Goal: Task Accomplishment & Management: Manage account settings

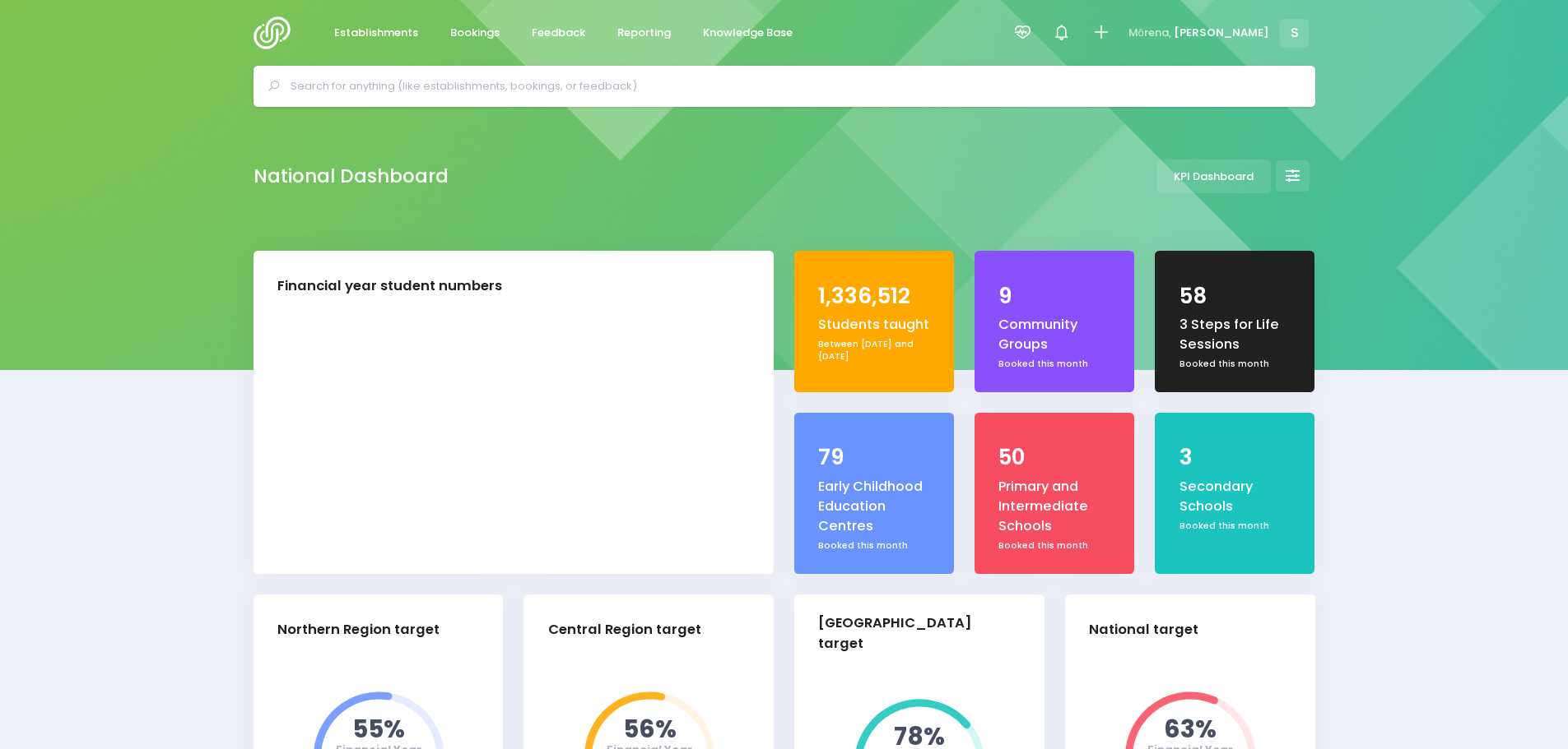
select select "5"
click at [551, 29] on span "Feedback" at bounding box center [558, 33] width 54 height 16
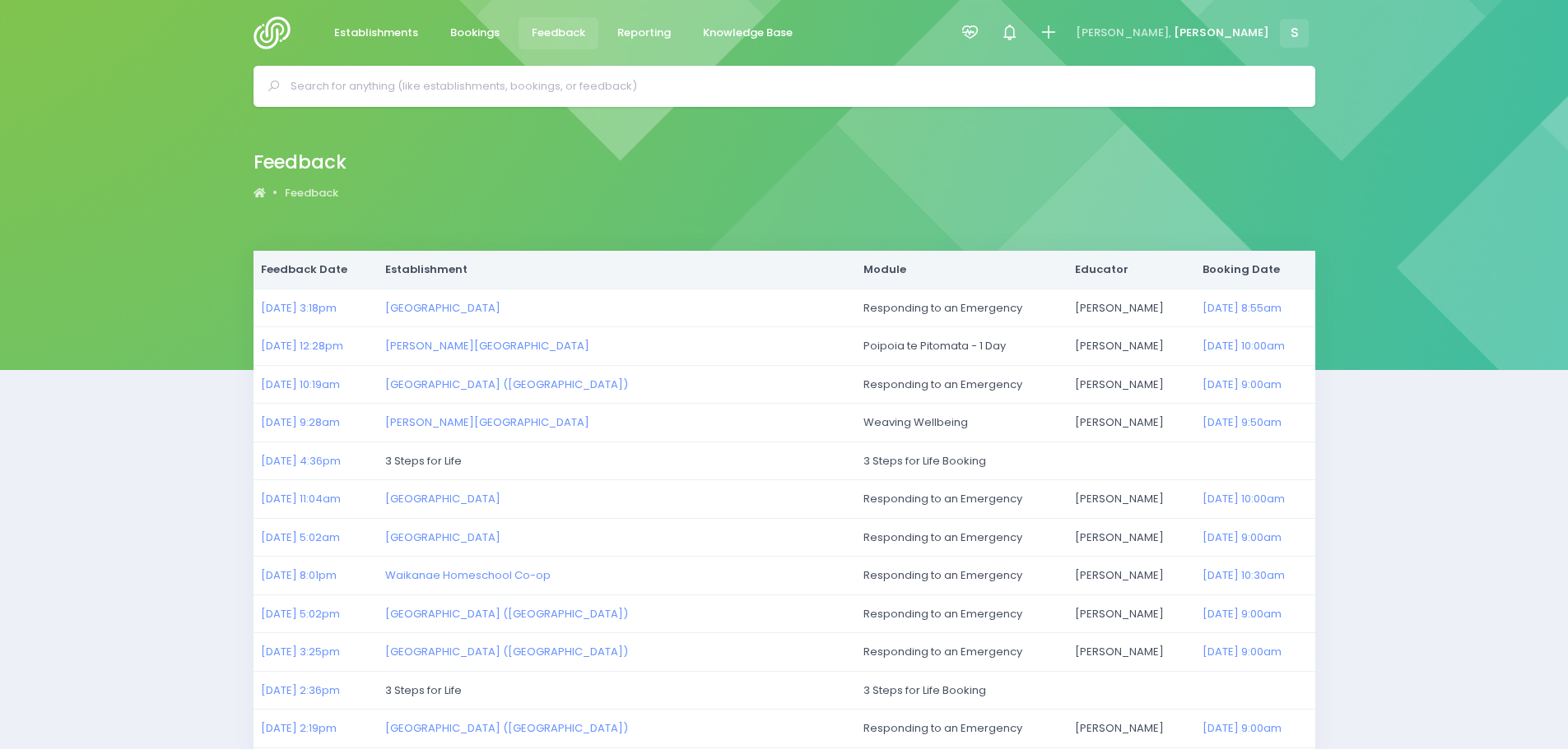
click at [269, 35] on img at bounding box center [277, 33] width 47 height 33
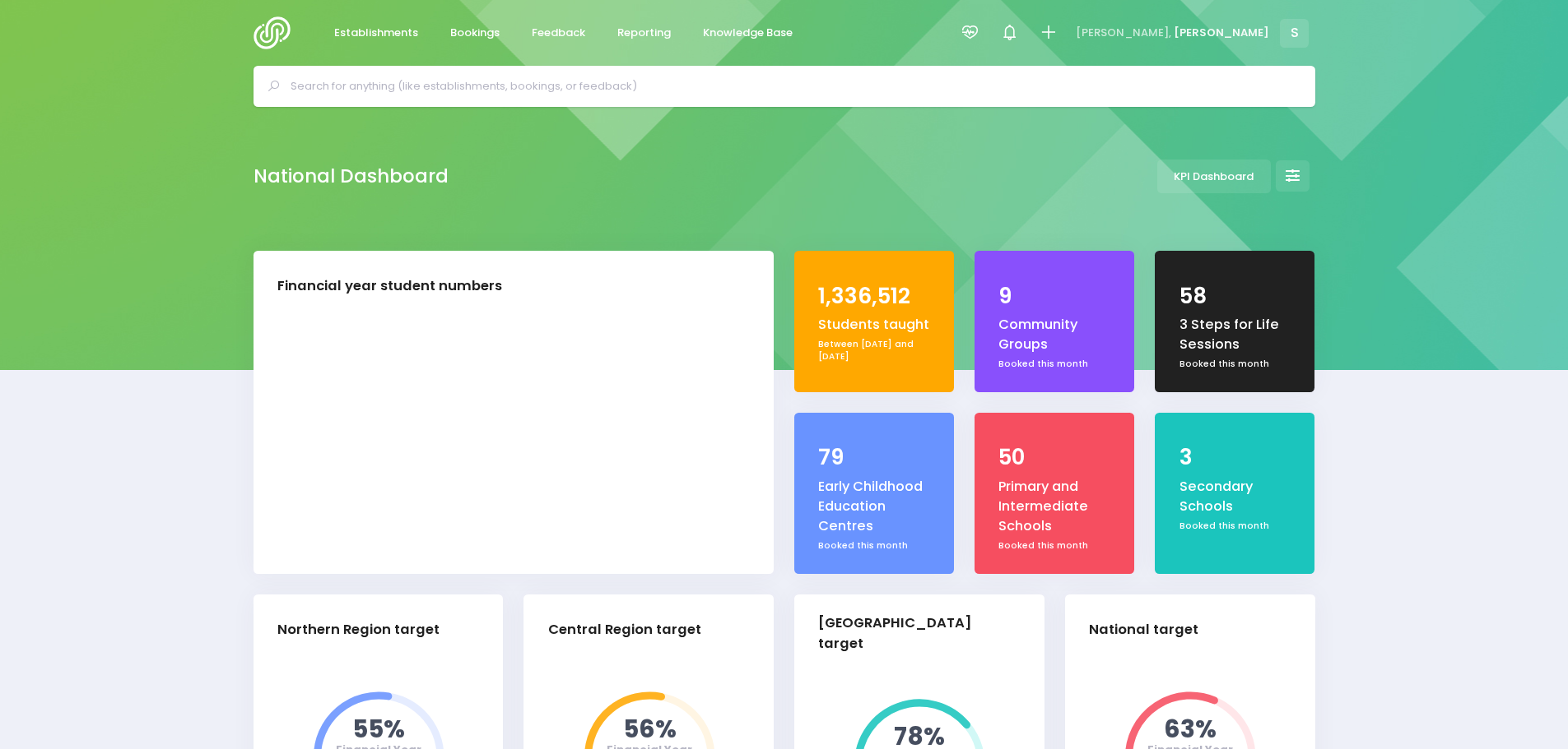
select select "5"
click at [488, 36] on span "Bookings" at bounding box center [475, 33] width 49 height 16
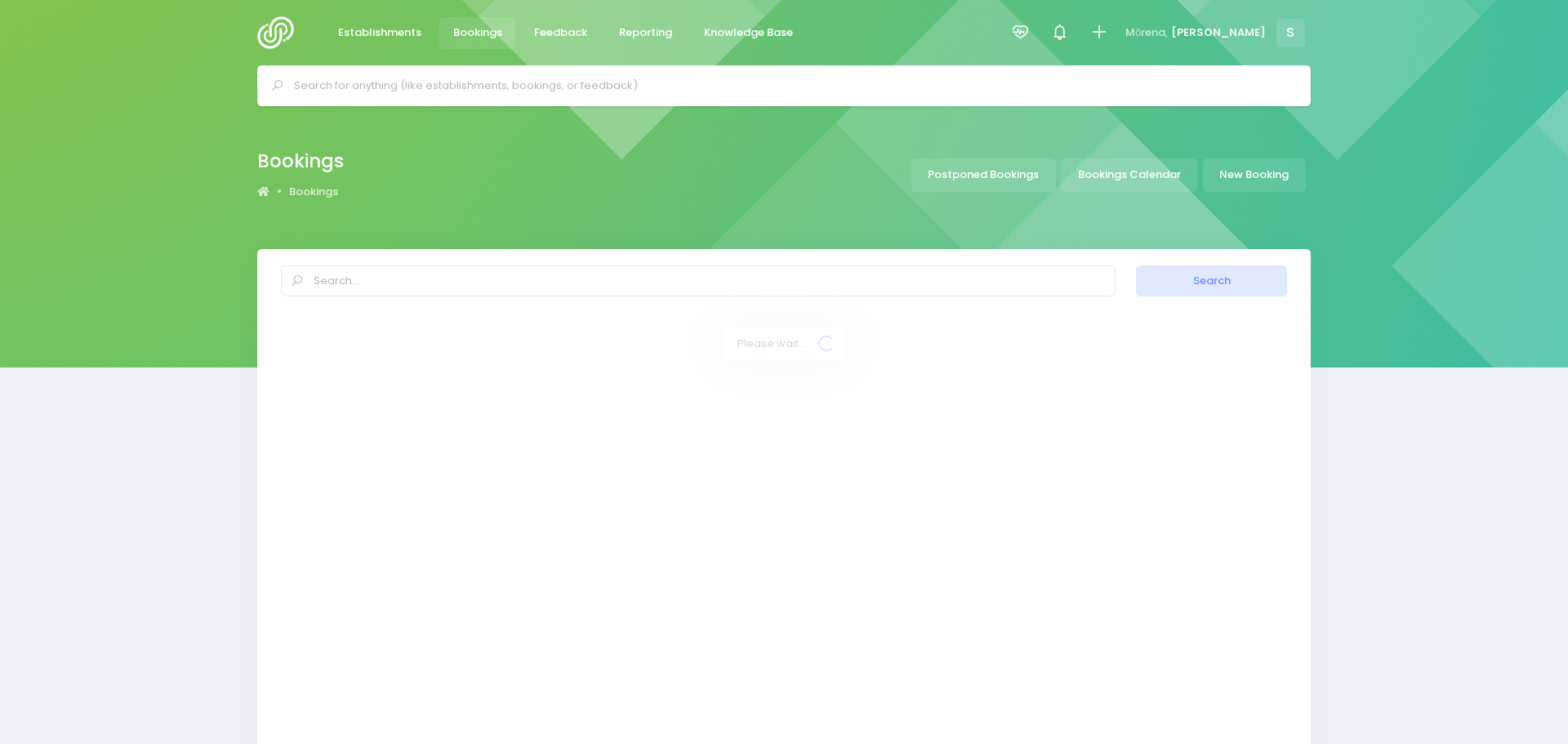
select select "20"
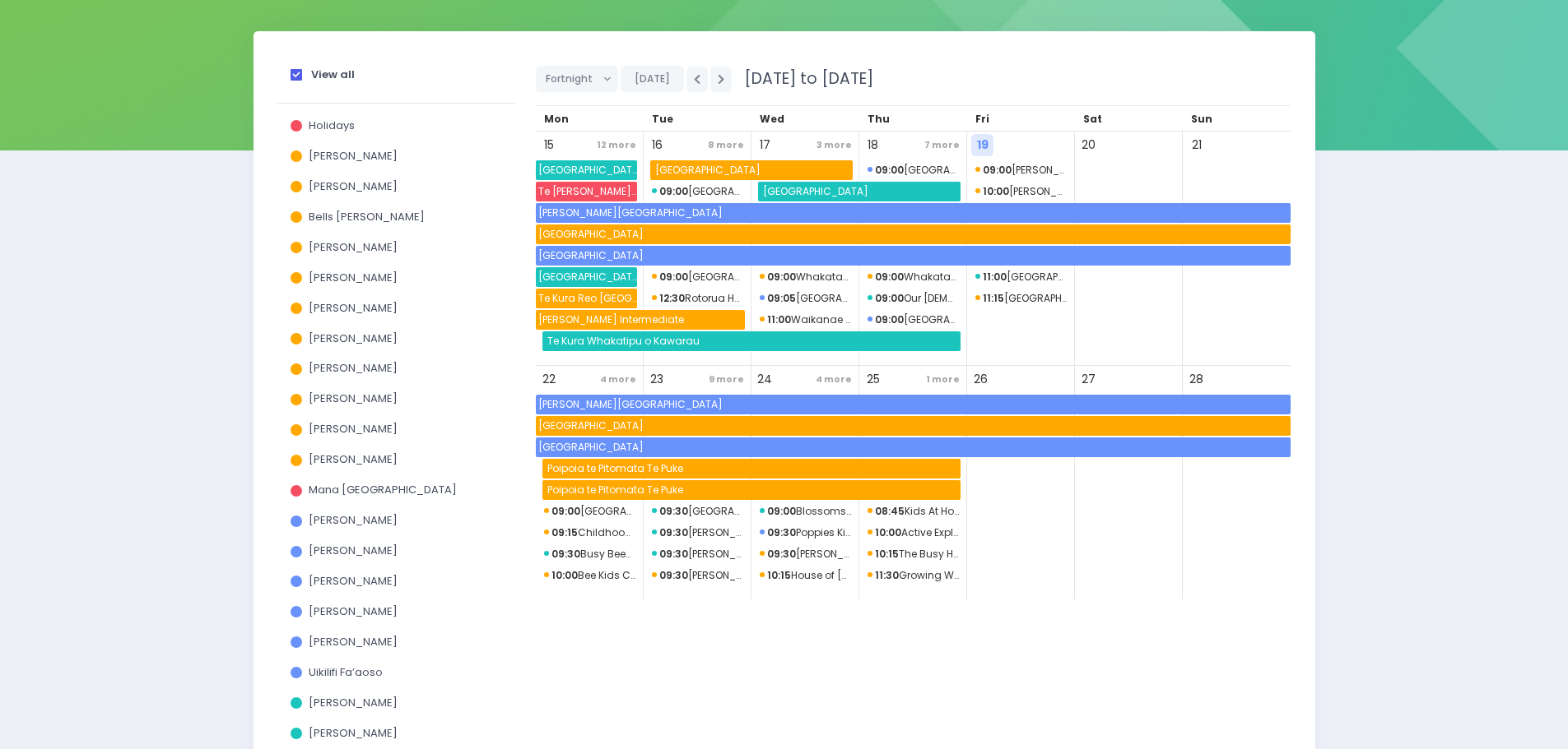
scroll to position [247, 0]
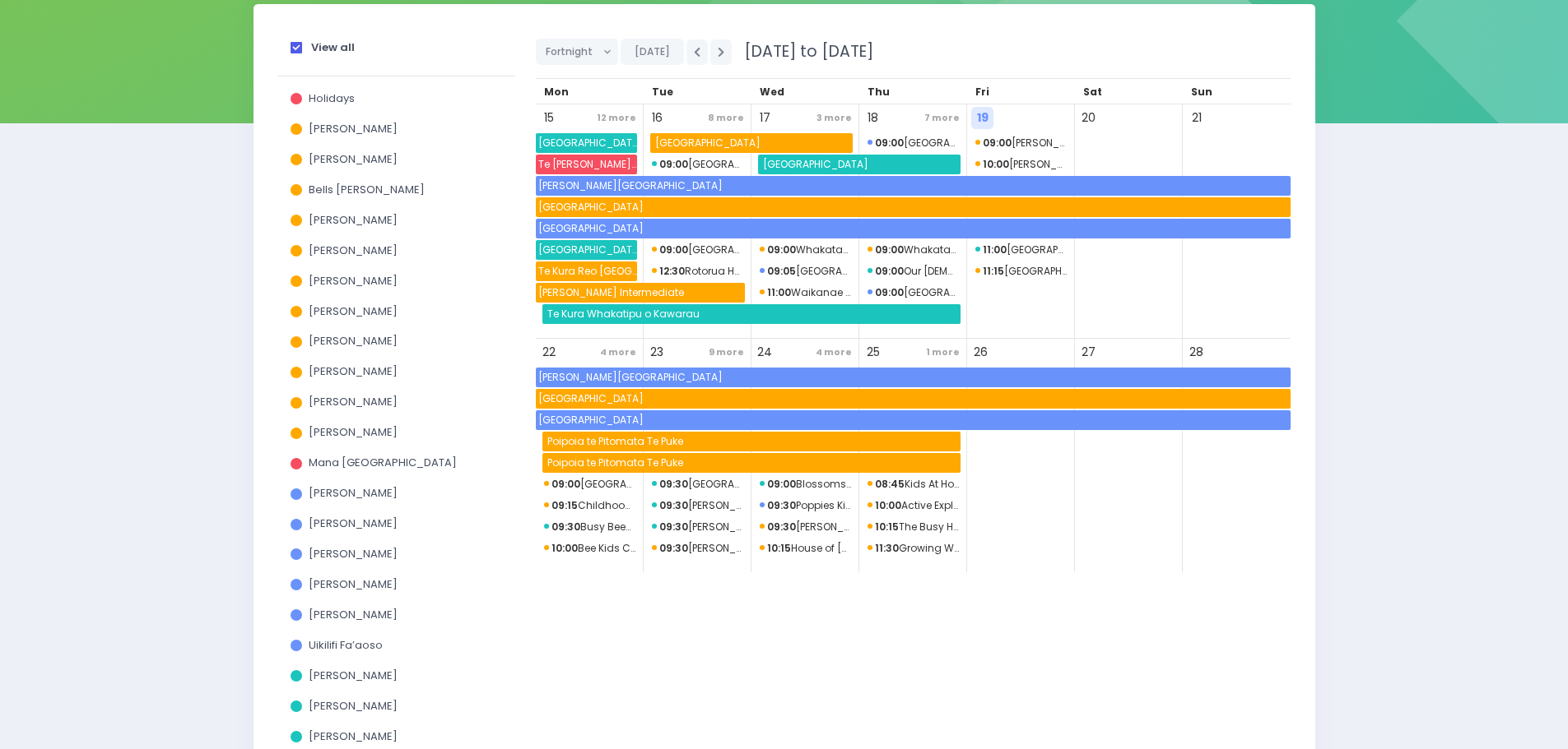
click at [292, 50] on span at bounding box center [296, 48] width 11 height 11
click at [0, 0] on input "View all" at bounding box center [0, 0] width 0 height 0
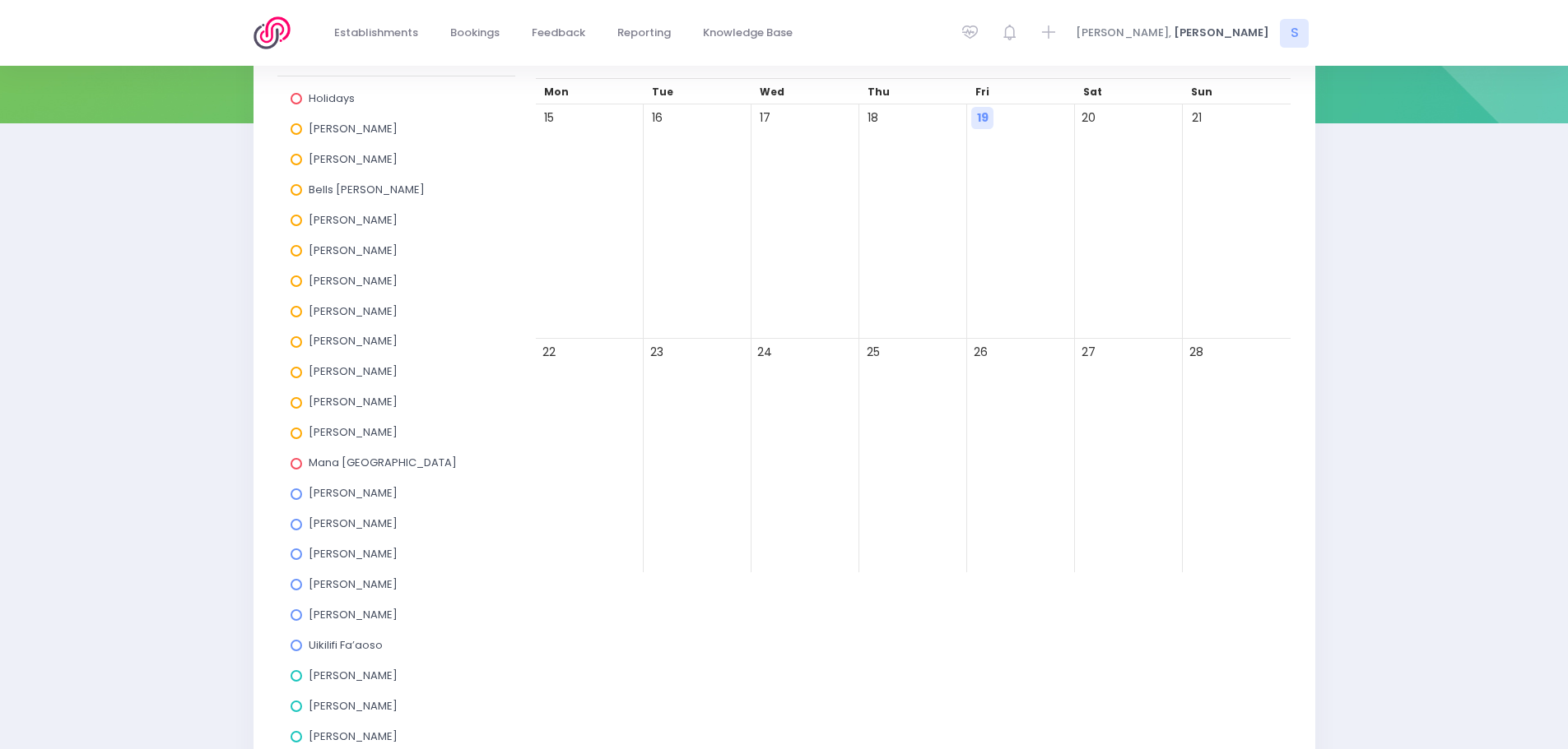
scroll to position [541, 0]
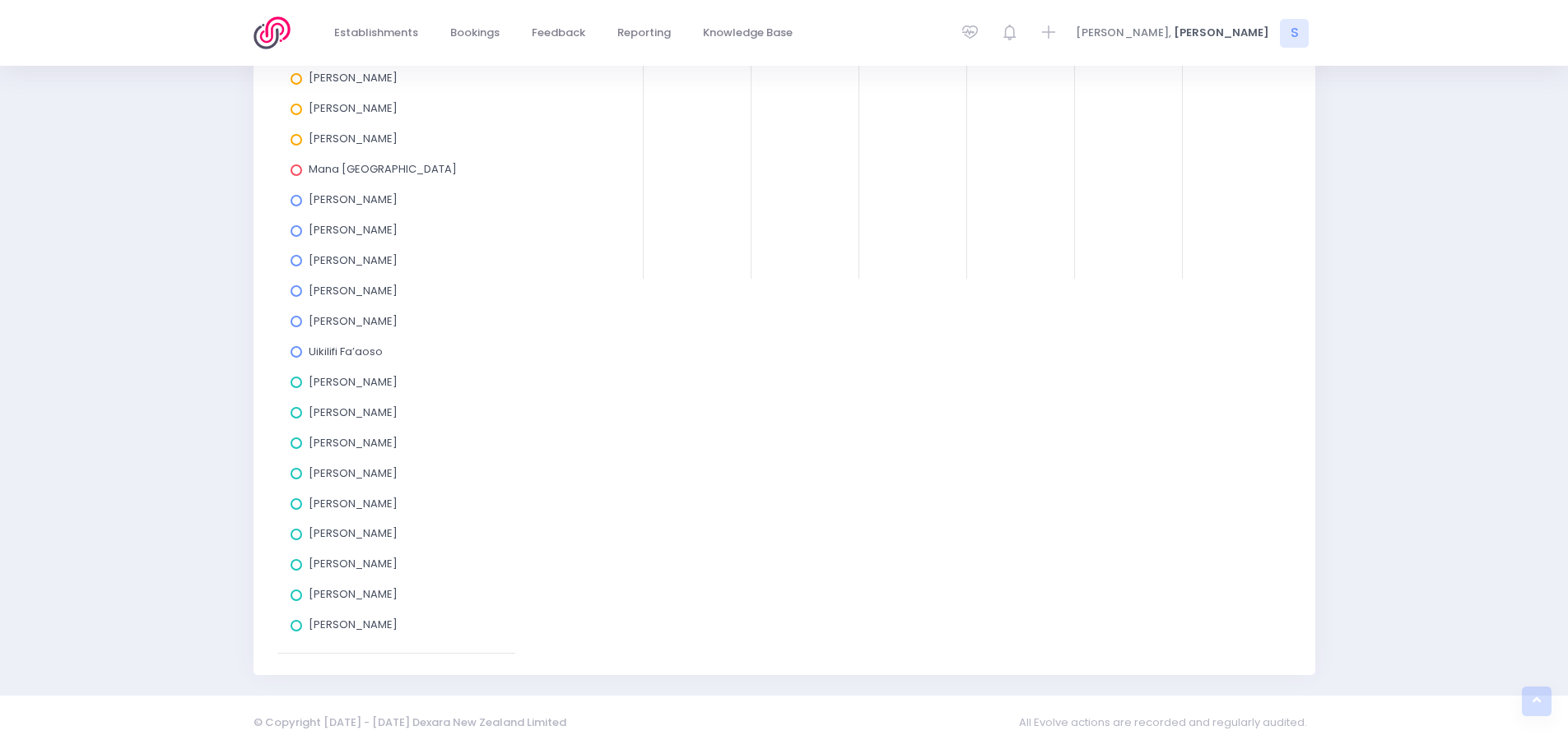
click at [298, 627] on span at bounding box center [296, 625] width 11 height 11
click at [0, 0] on input "[PERSON_NAME]" at bounding box center [0, 0] width 0 height 0
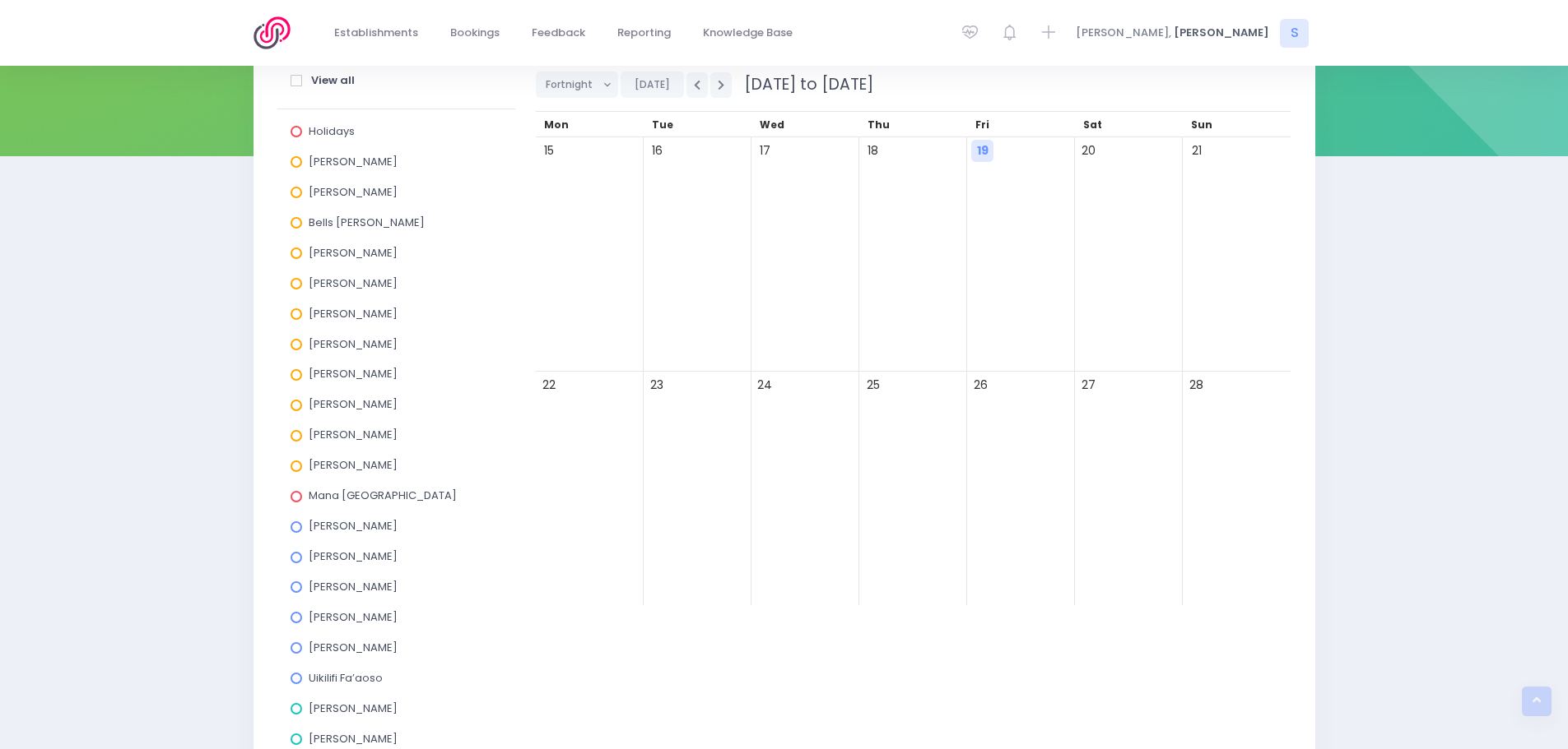
scroll to position [129, 0]
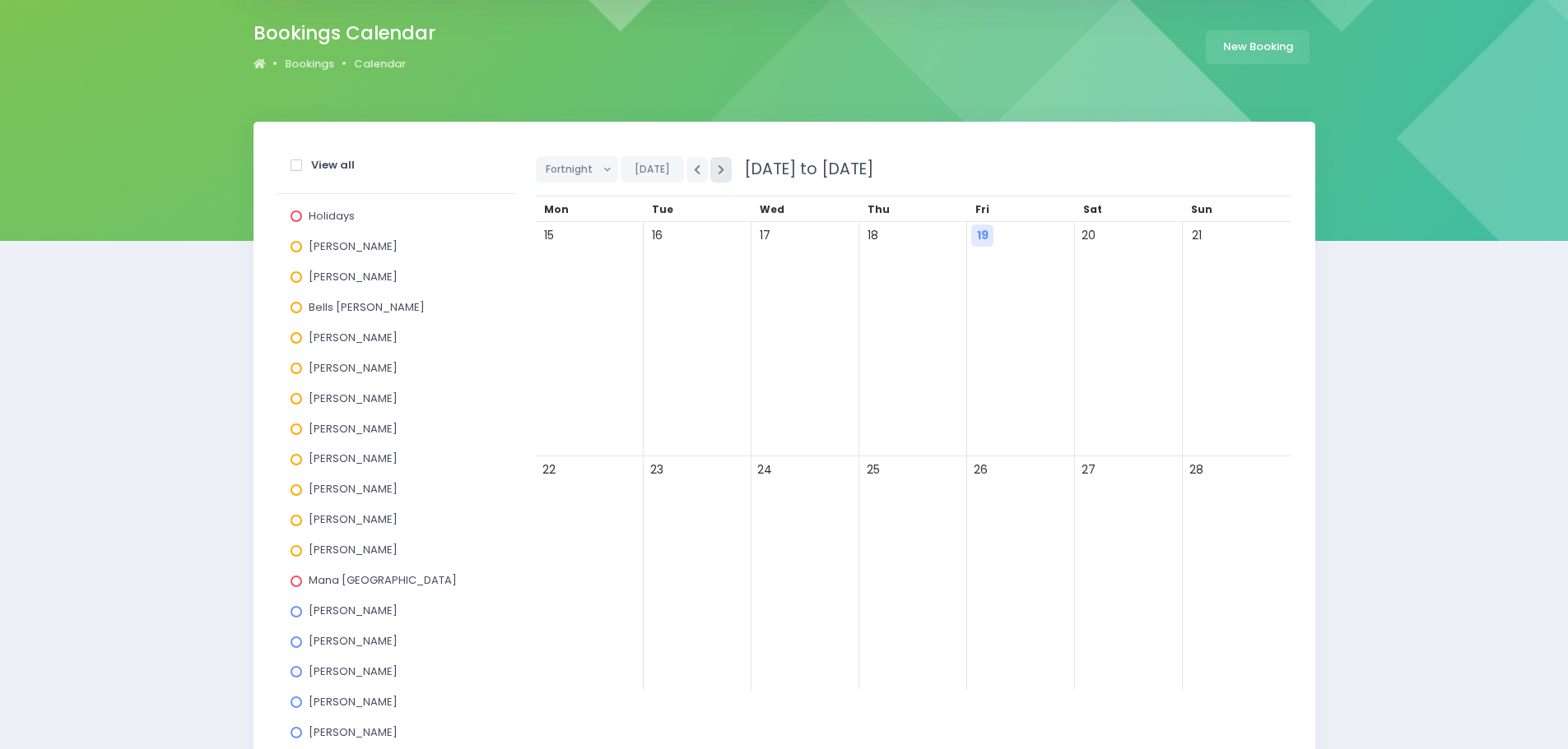
click at [717, 170] on icon "button" at bounding box center [721, 169] width 7 height 10
click at [591, 498] on span "10:00 Douglas Park School" at bounding box center [590, 495] width 92 height 20
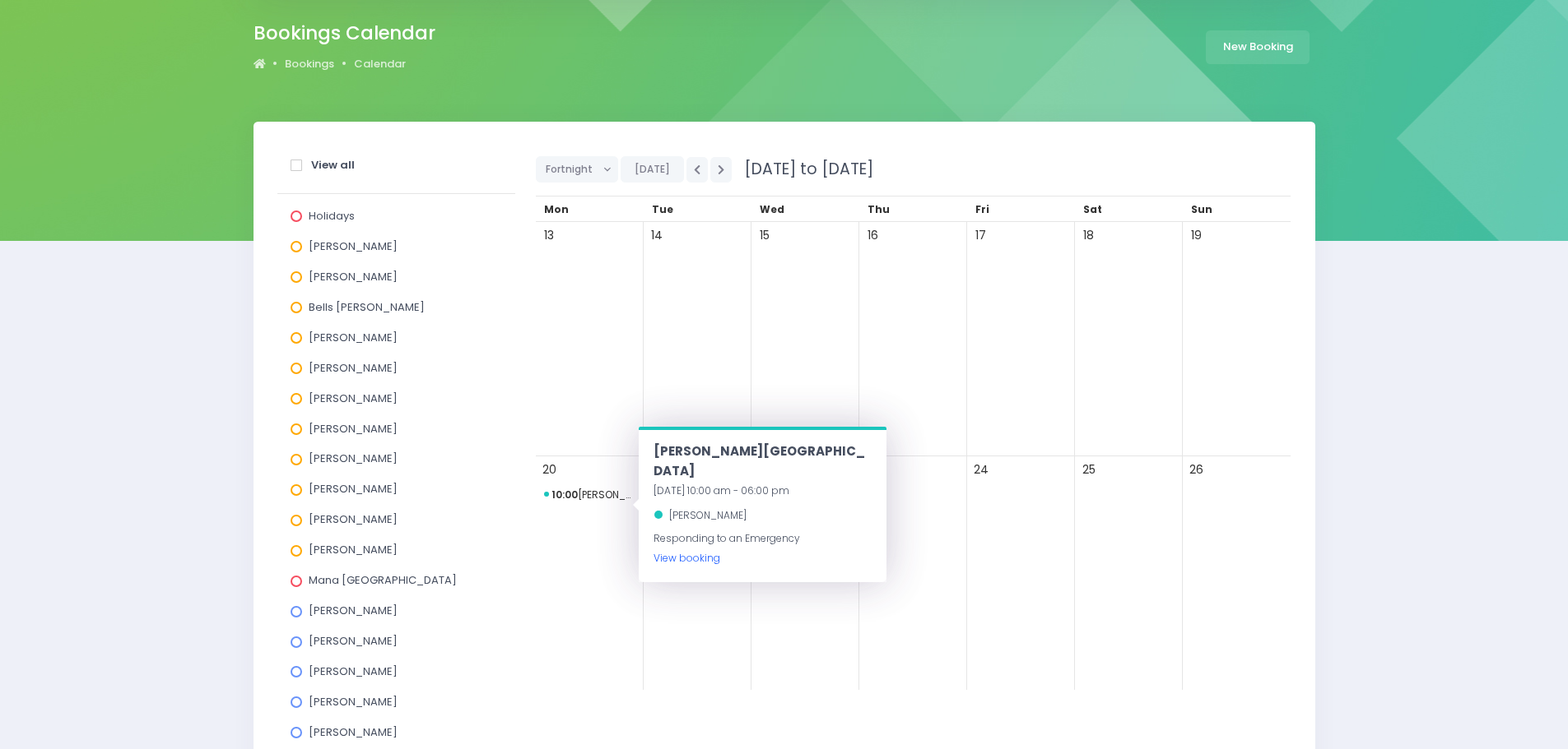
click at [676, 551] on link "View booking" at bounding box center [686, 558] width 67 height 14
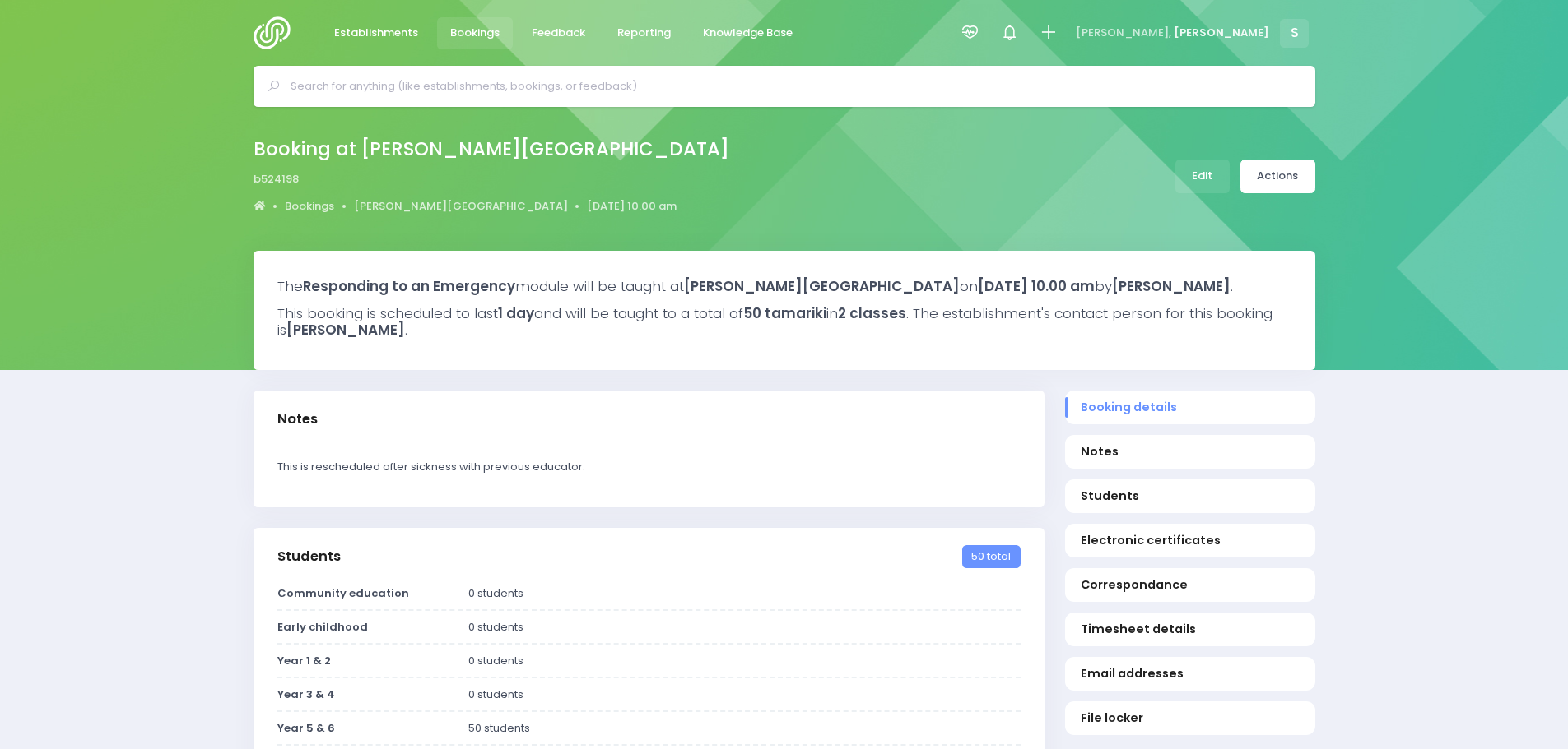
select select "5"
click at [1214, 178] on link "Edit" at bounding box center [1202, 176] width 54 height 34
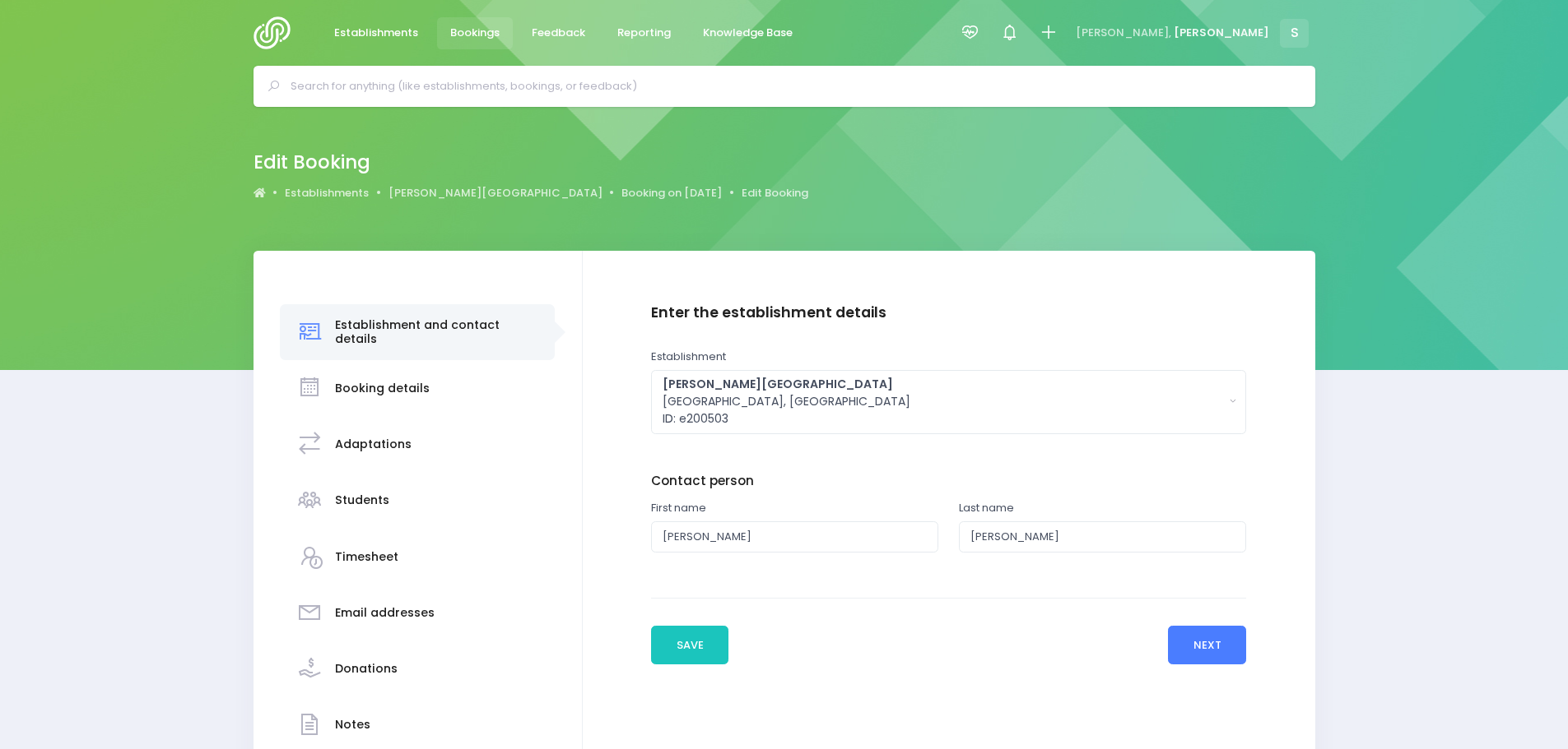
click at [1200, 651] on button "Next" at bounding box center [1207, 646] width 78 height 40
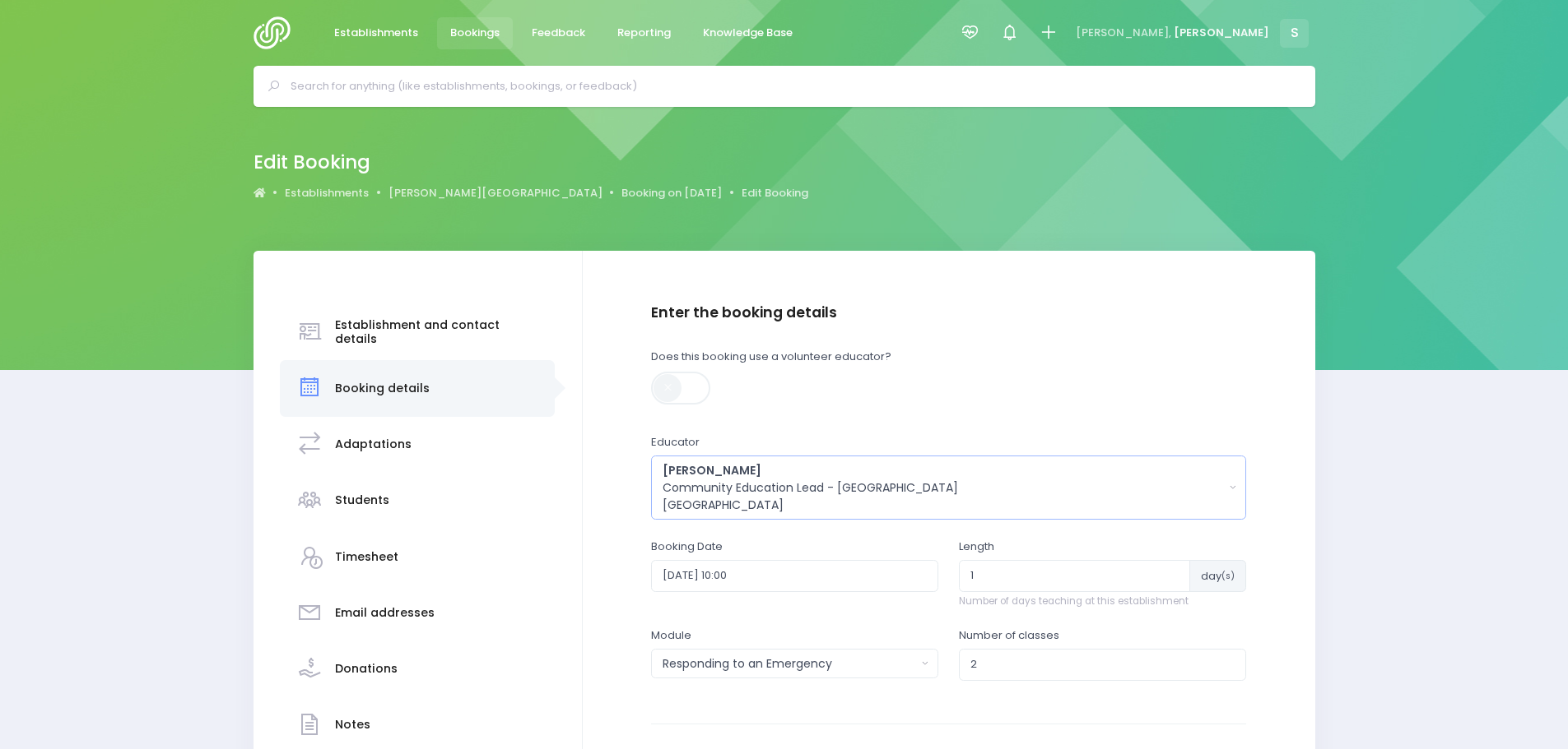
click at [800, 501] on div "Sasha Frame Community Education Lead - Te Waipounamu South Island Region" at bounding box center [942, 488] width 561 height 52
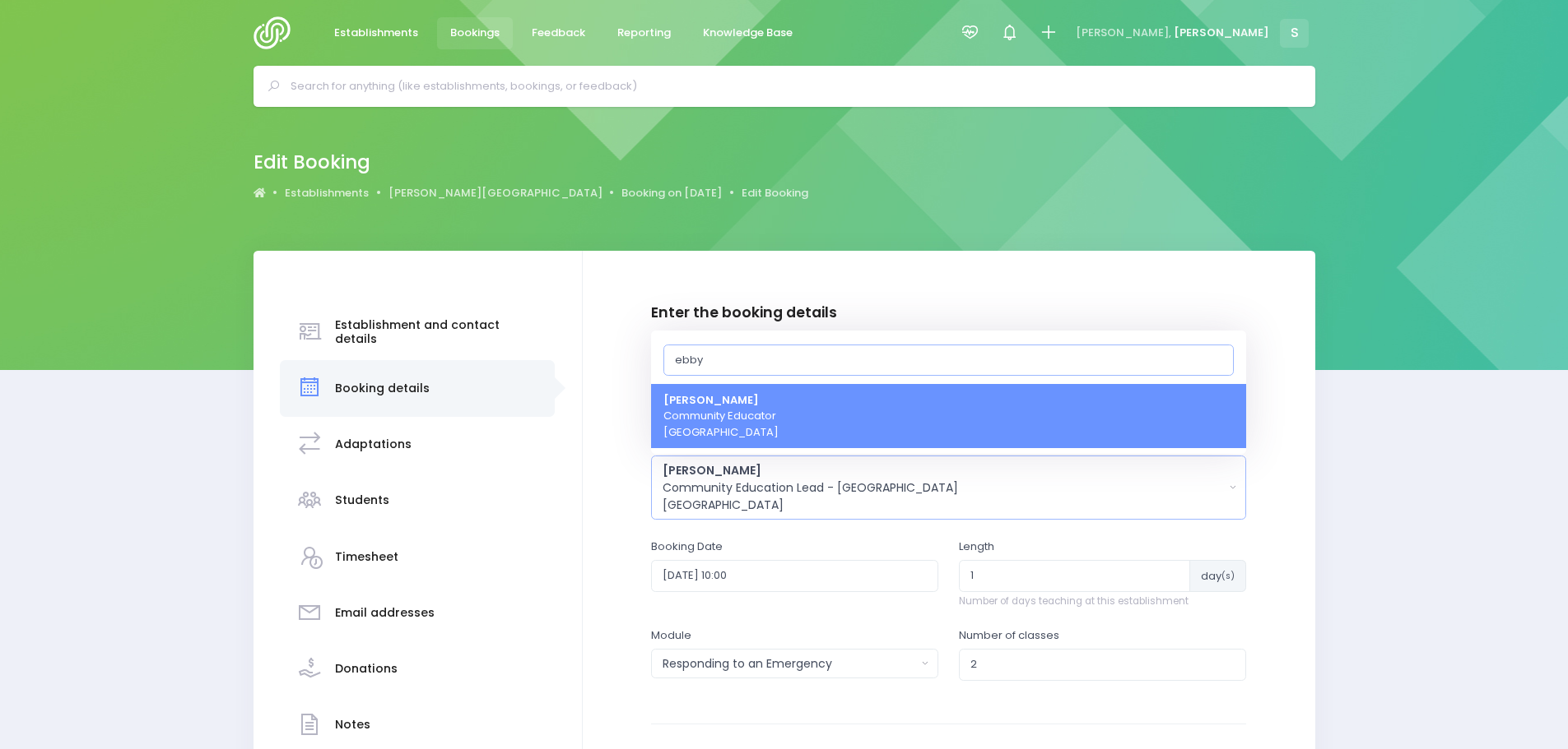
type input "ebby"
click at [745, 421] on span "Ebby Poutu Community Educator Central Region" at bounding box center [720, 416] width 115 height 48
select select "321469"
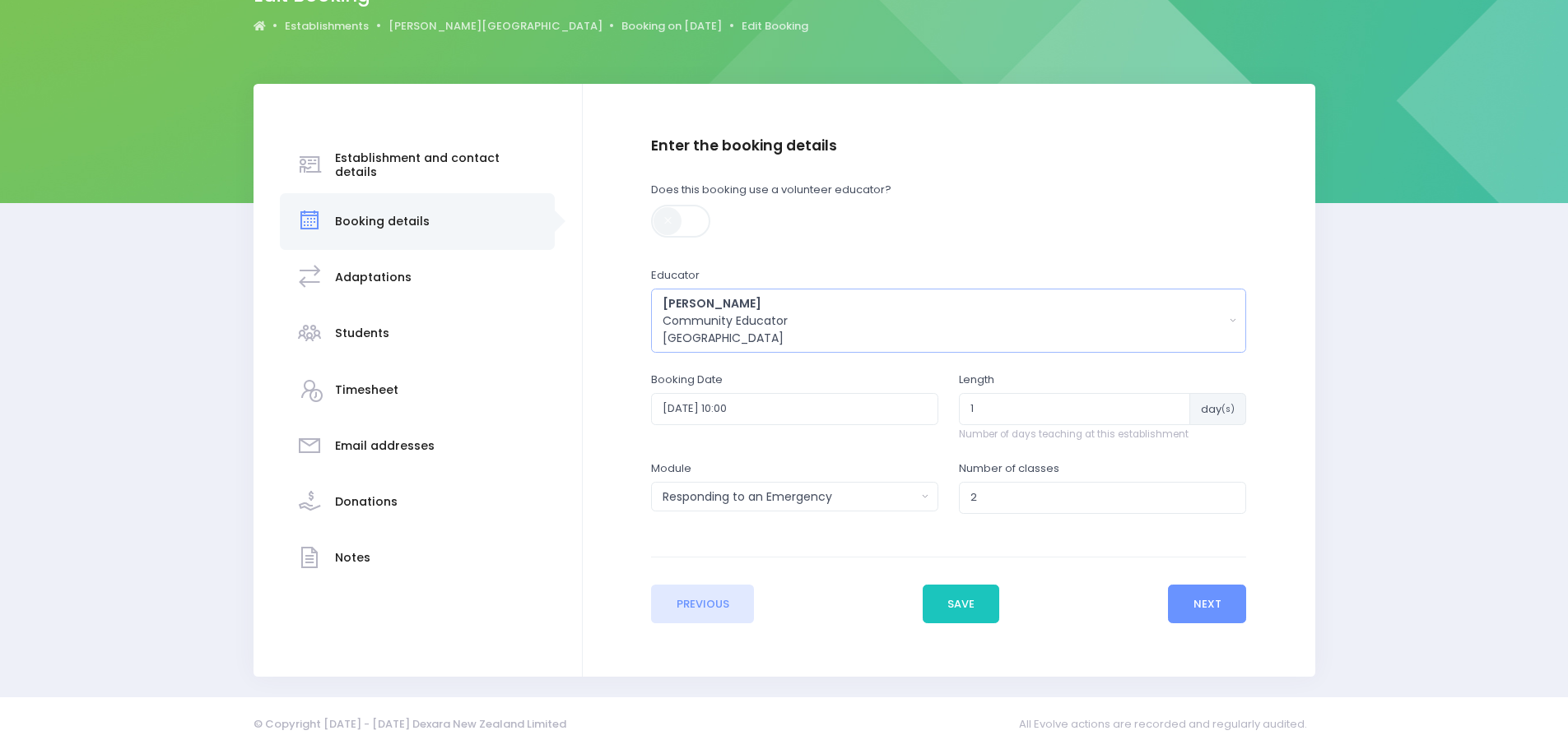
scroll to position [168, 0]
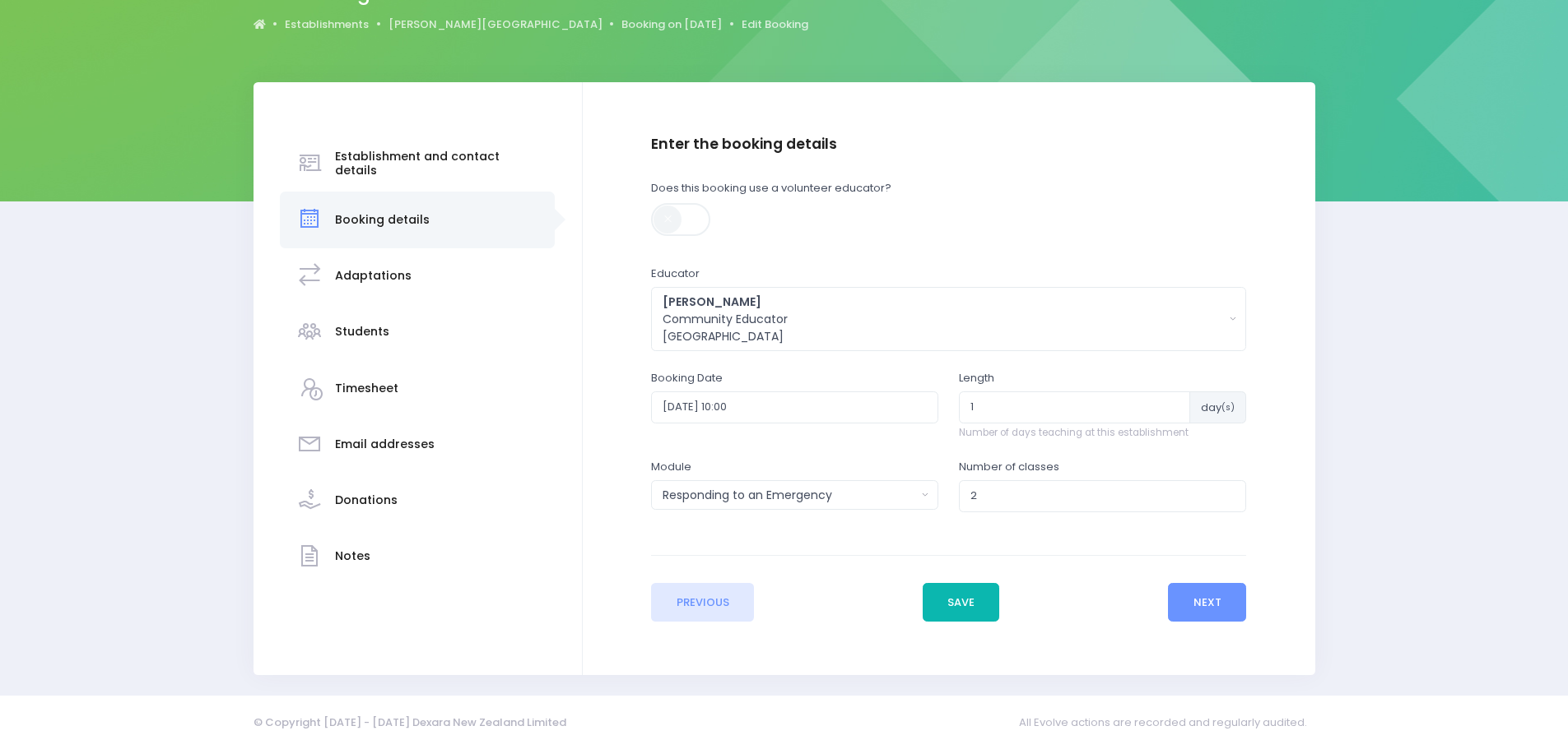
click at [977, 610] on button "Save" at bounding box center [960, 603] width 77 height 40
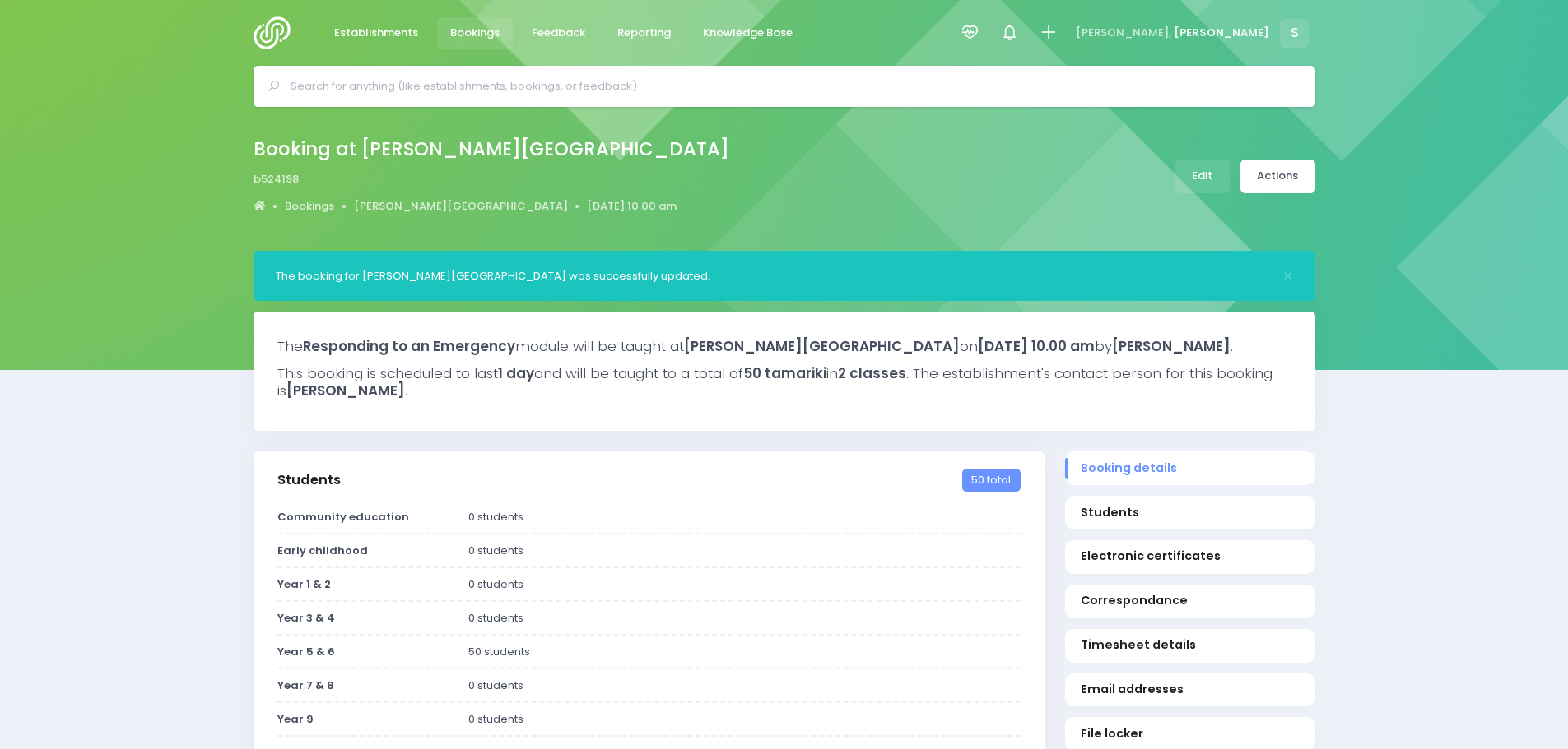
select select "5"
click at [1264, 168] on link "Actions" at bounding box center [1278, 176] width 75 height 34
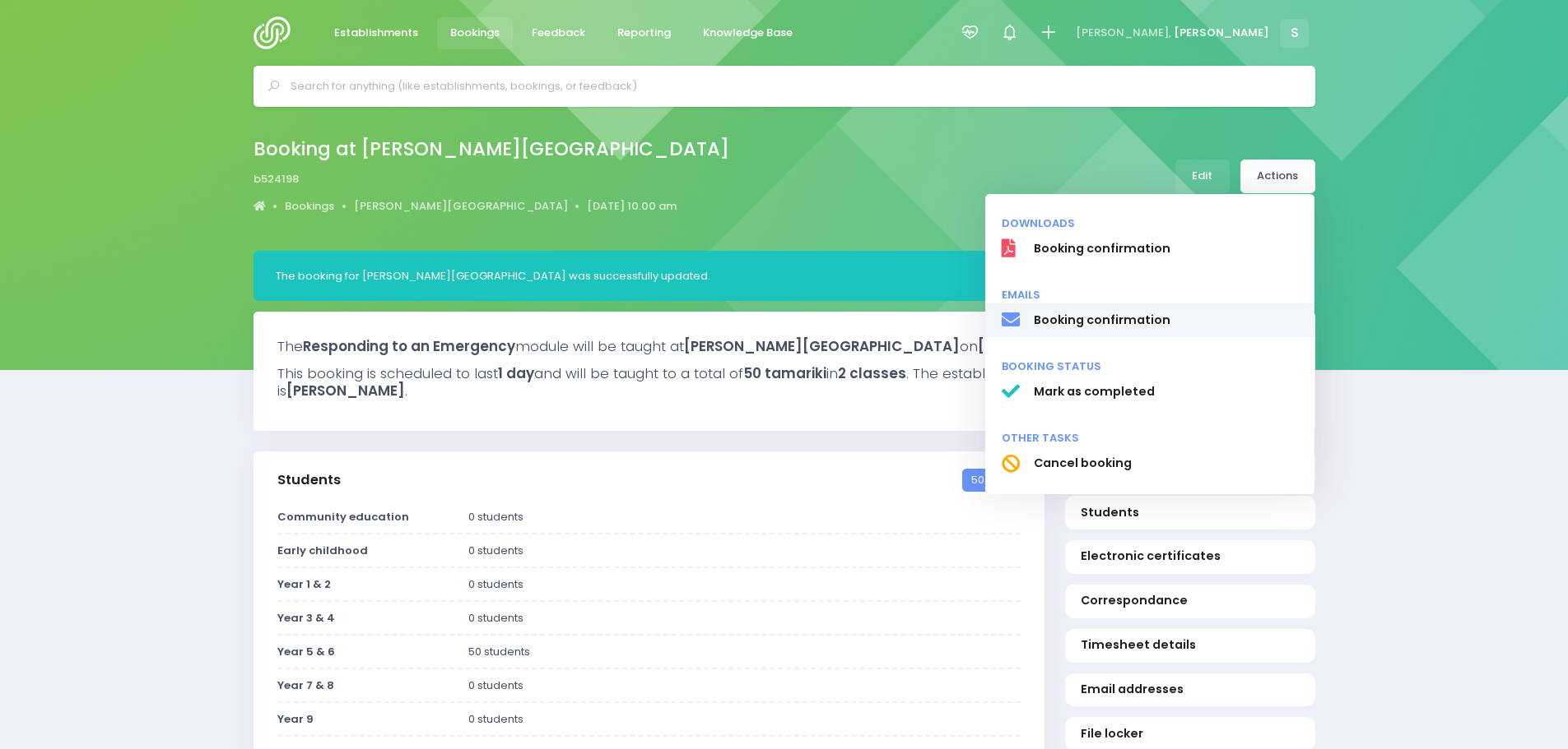
click at [1151, 315] on span "Booking confirmation" at bounding box center [1165, 321] width 265 height 17
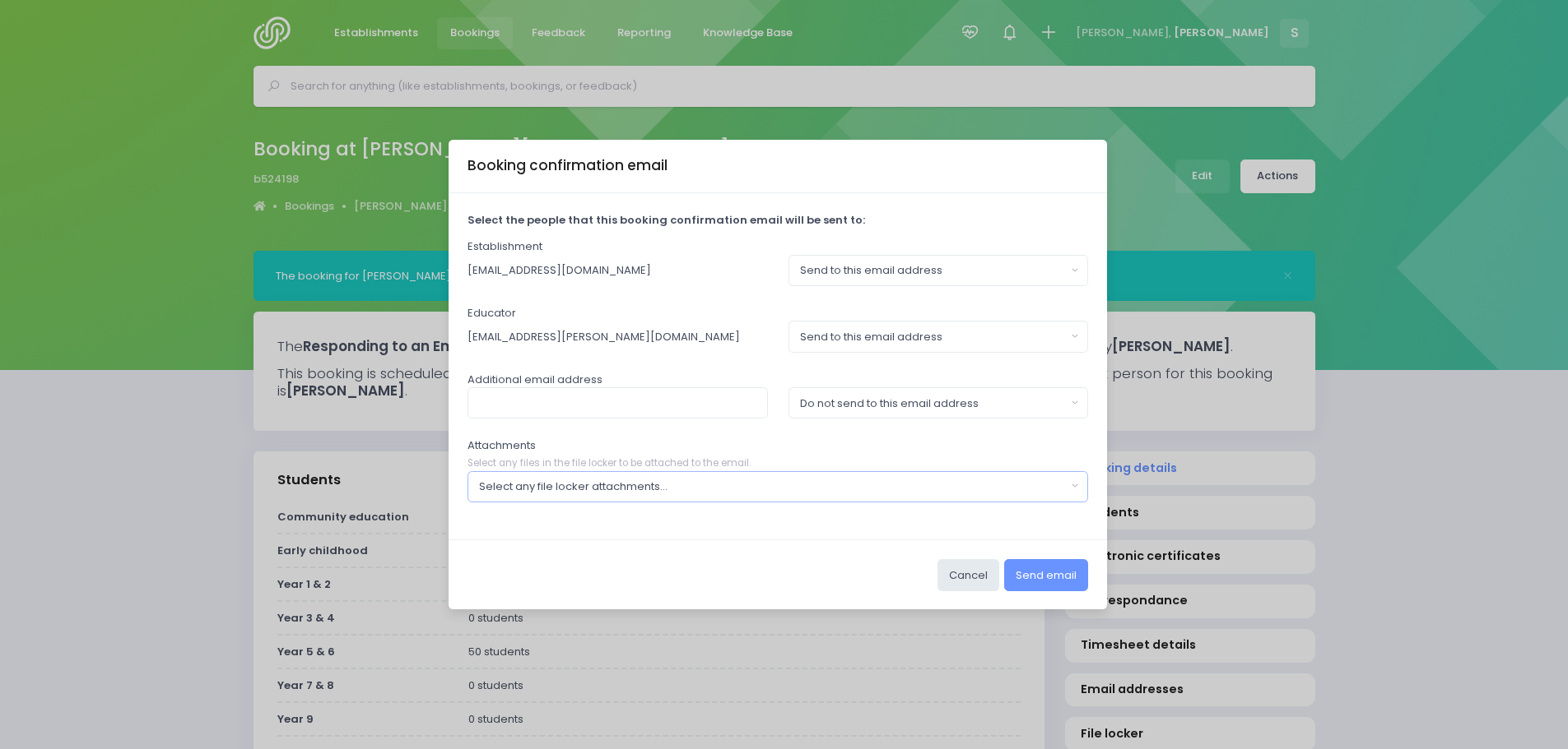
click at [903, 489] on div "Select any file locker attachments..." at bounding box center [773, 486] width 588 height 16
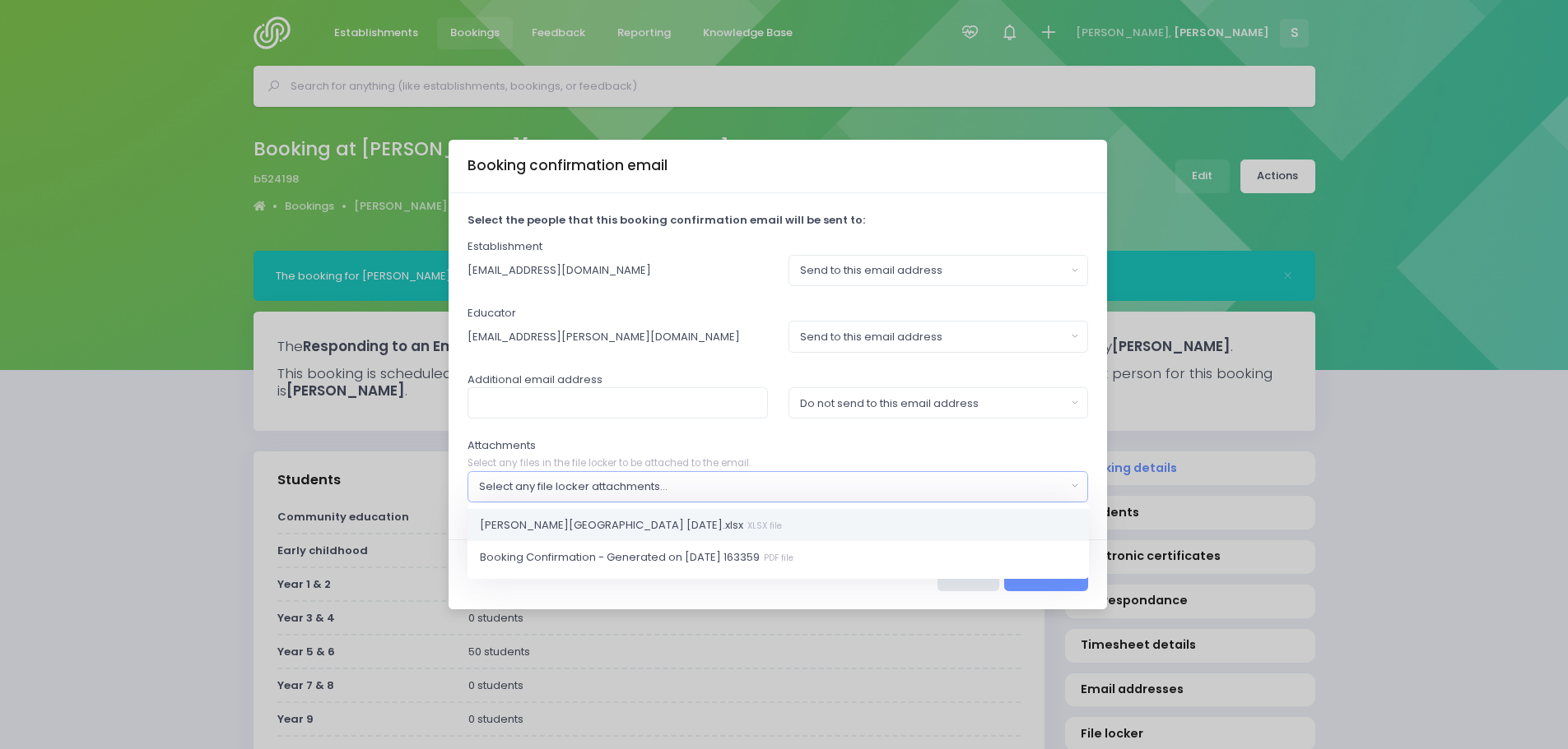
click at [743, 534] on link "Douglas Park School 20 Oct 2025.xlsx XLSX file" at bounding box center [778, 524] width 621 height 33
select select "11306"
click at [1074, 273] on button "Send to this email address" at bounding box center [939, 270] width 301 height 31
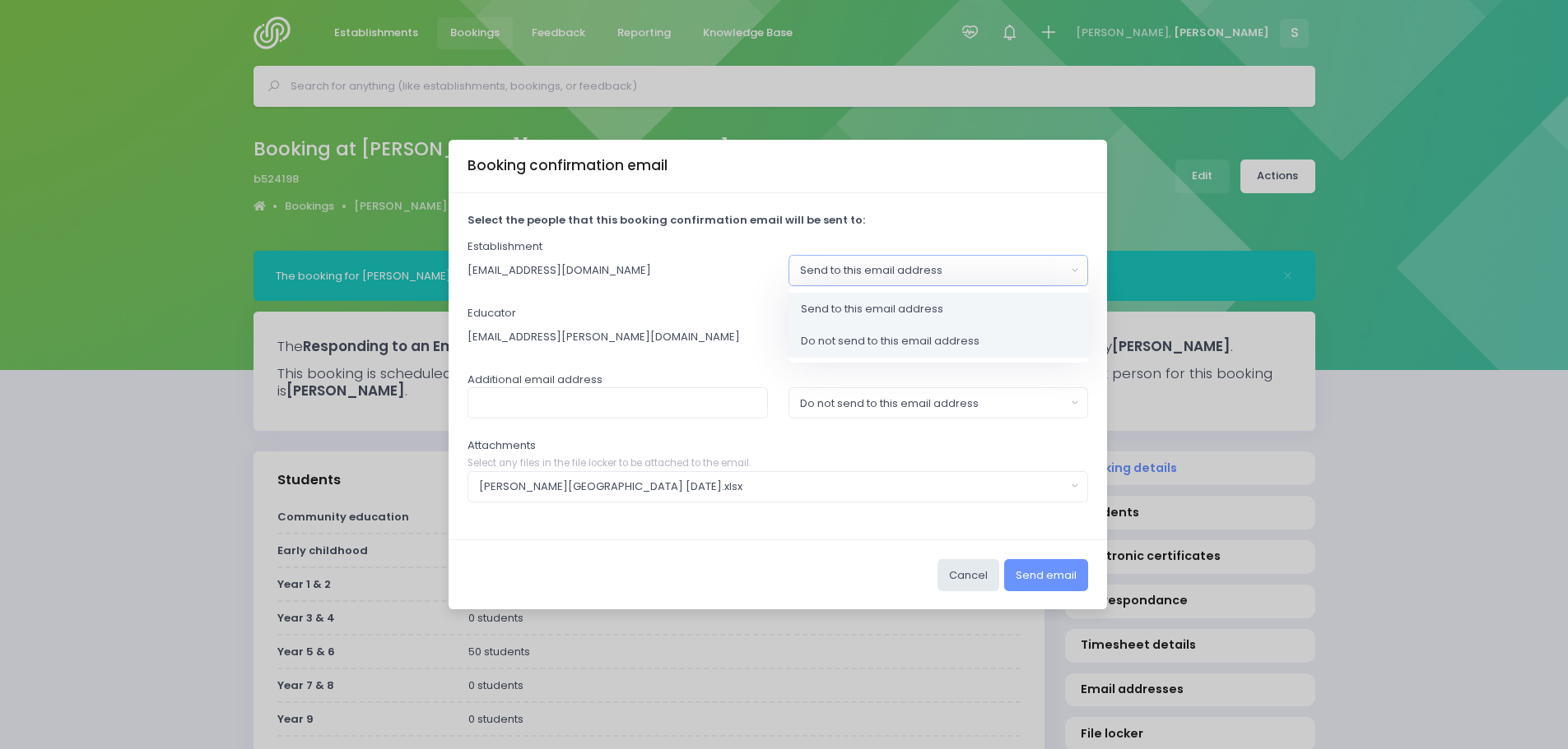
click at [1012, 332] on link "Do not send to this email address" at bounding box center [939, 341] width 301 height 33
select select "no_email"
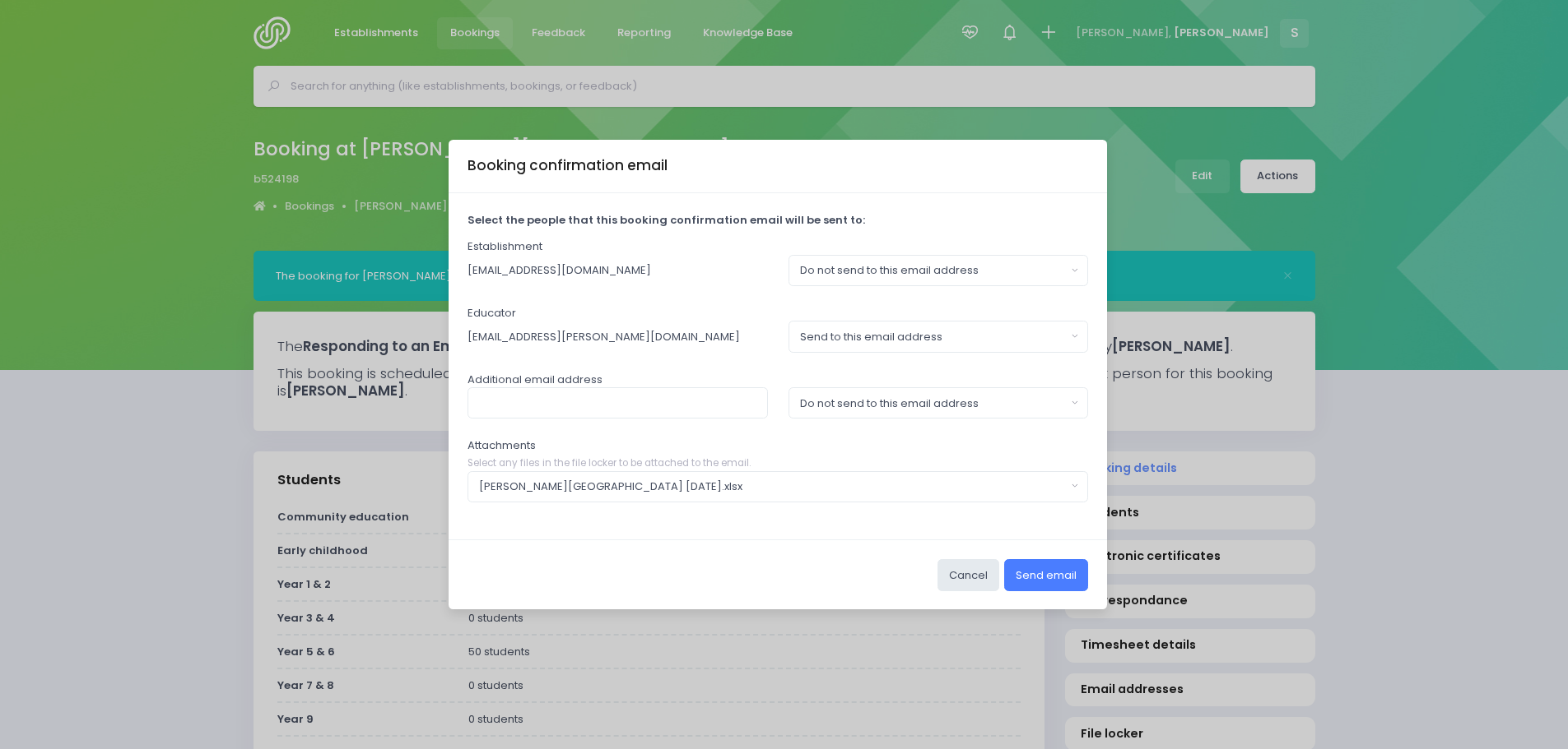
click at [1049, 584] on button "Send email" at bounding box center [1046, 574] width 84 height 31
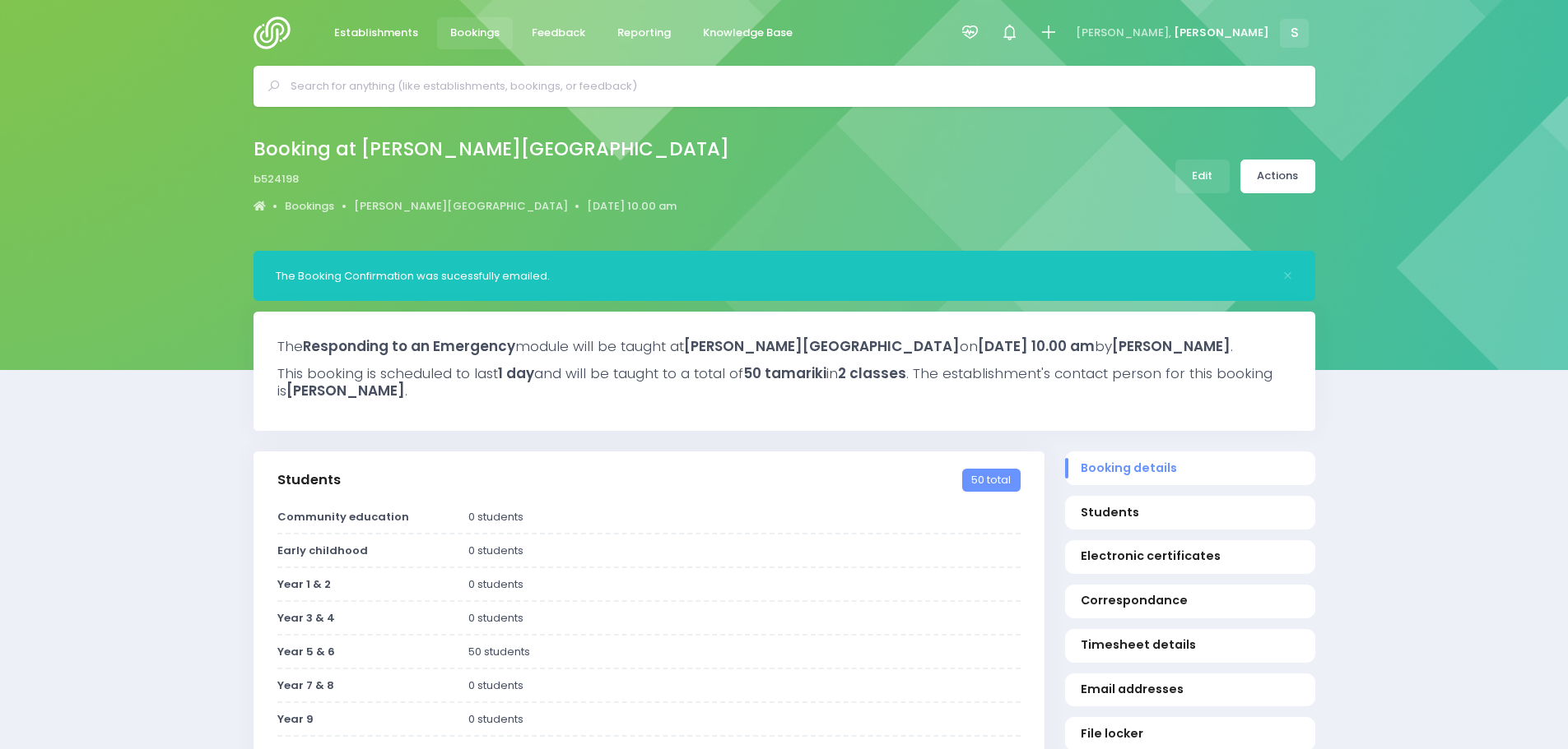
select select "5"
